Goal: Book appointment/travel/reservation

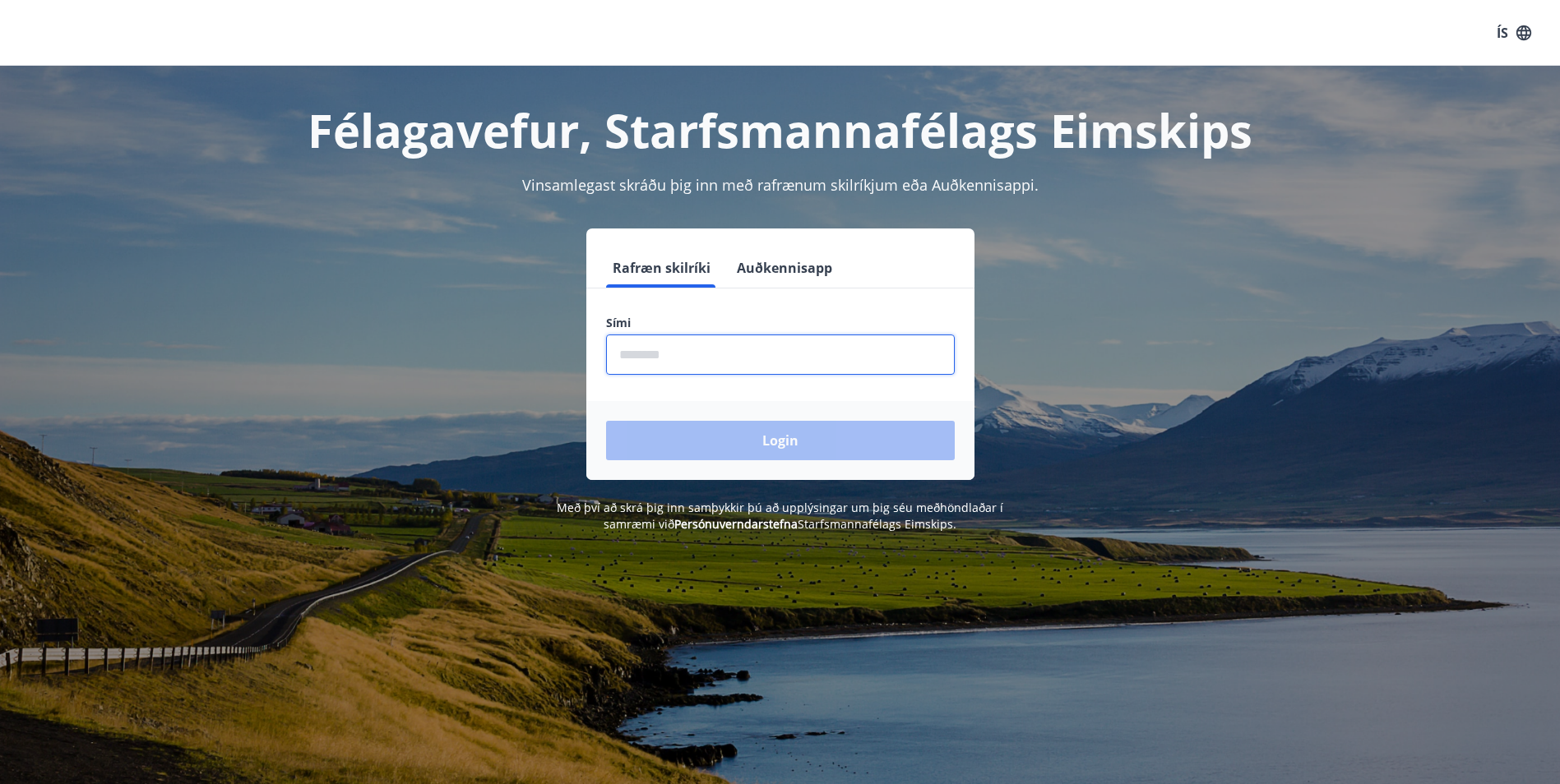
click at [707, 372] on input "phone" at bounding box center [780, 354] width 349 height 40
type input "********"
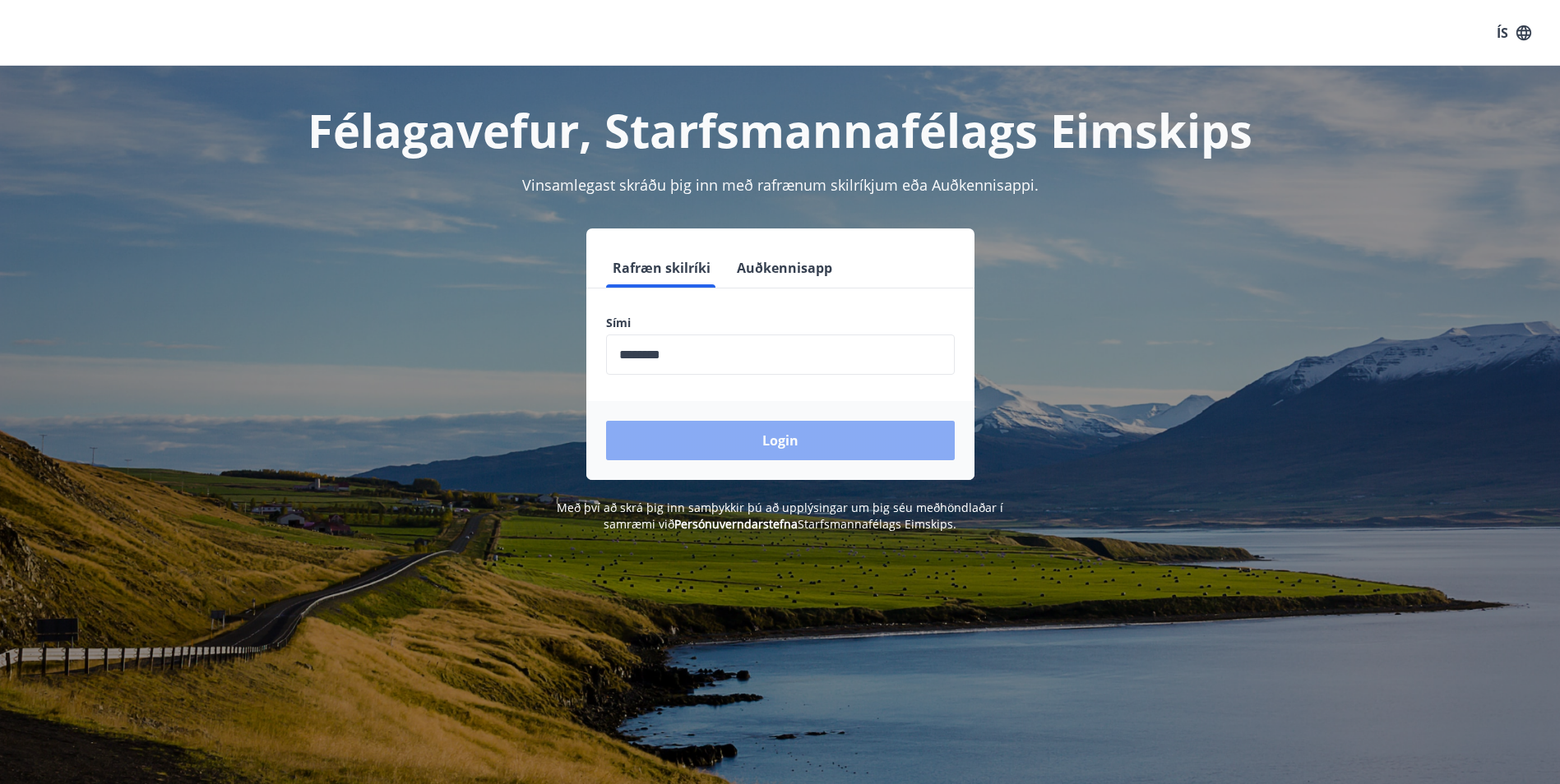
click at [731, 436] on button "Login" at bounding box center [780, 440] width 349 height 40
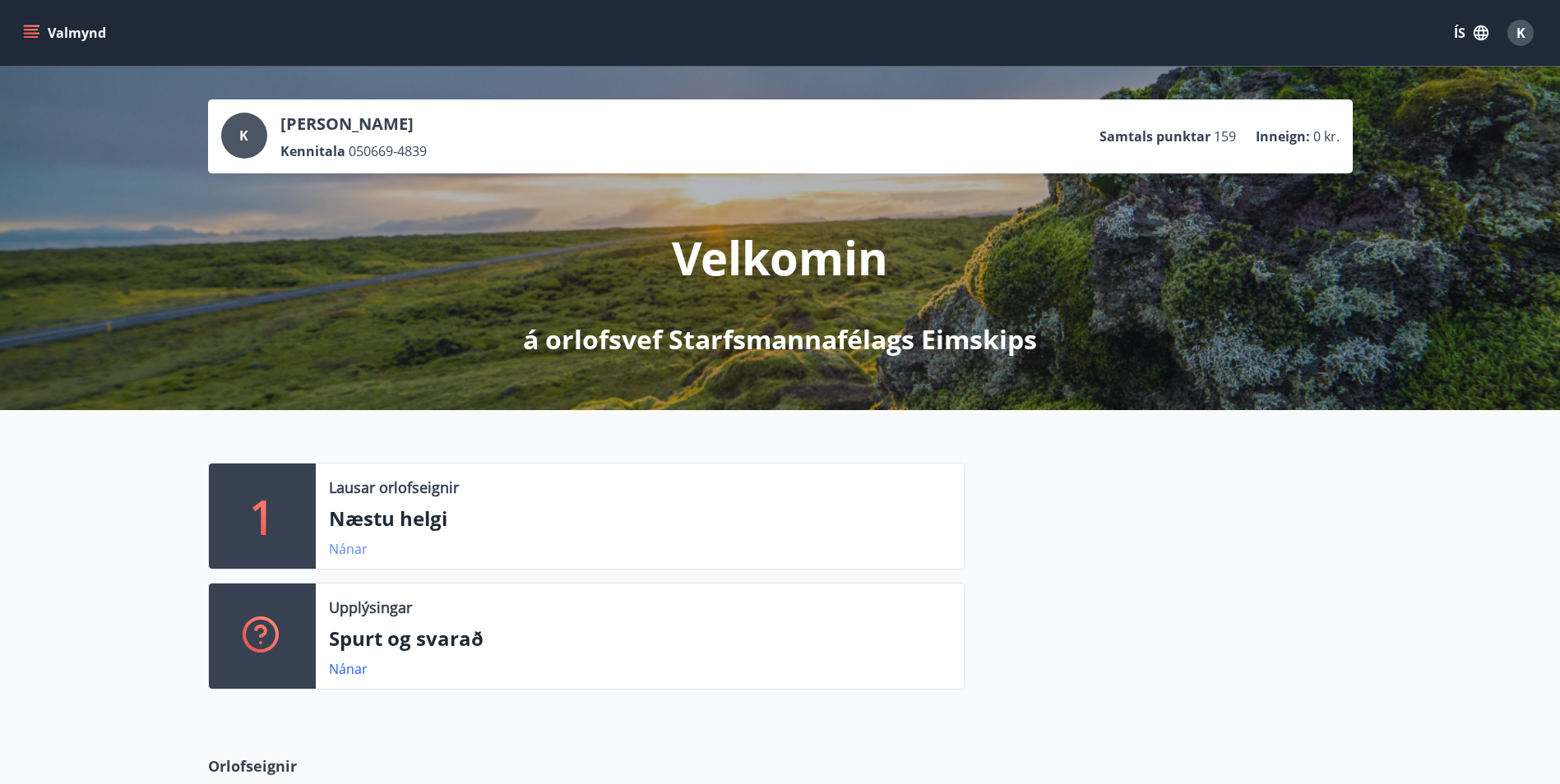
click at [334, 545] on link "Nánar" at bounding box center [348, 549] width 39 height 18
click at [16, 28] on div "Valmynd ÍS K" at bounding box center [780, 33] width 1560 height 65
click at [38, 25] on icon "menu" at bounding box center [31, 33] width 16 height 16
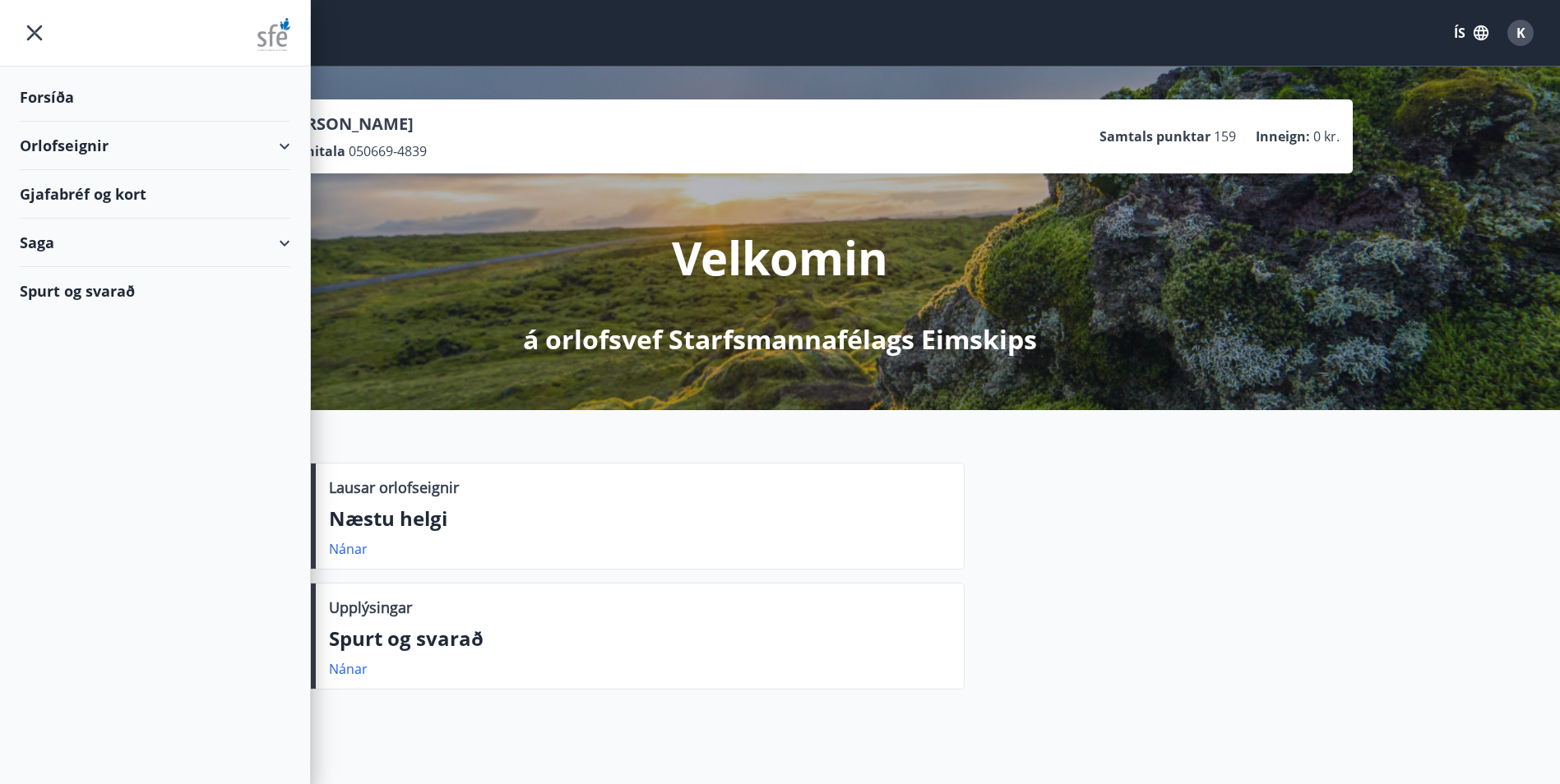
click at [53, 95] on div "Forsíða" at bounding box center [155, 97] width 271 height 48
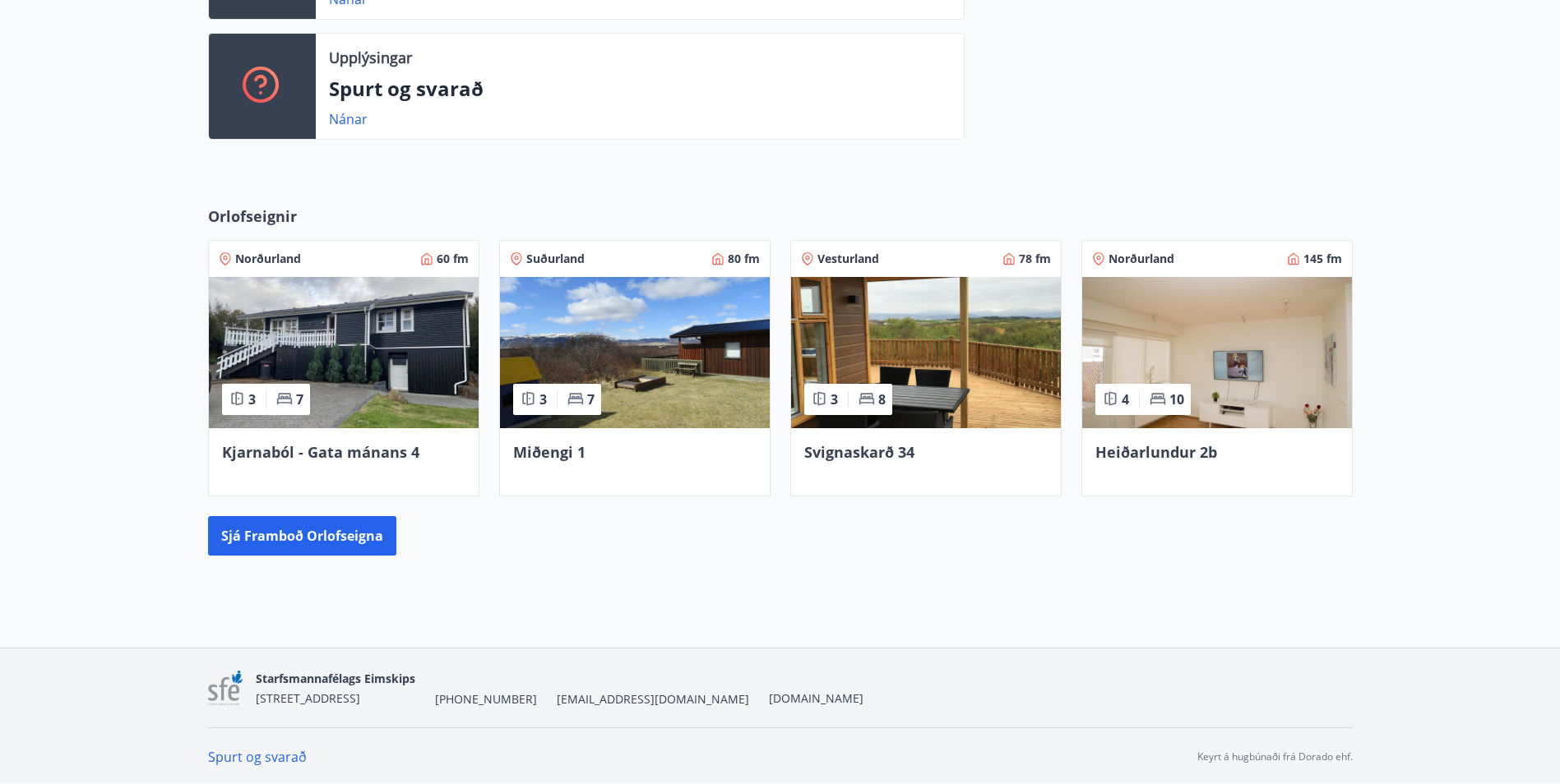
scroll to position [551, 0]
